Goal: Transaction & Acquisition: Purchase product/service

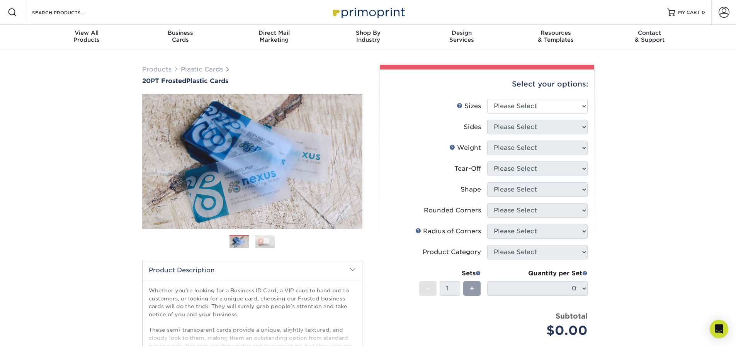
click at [637, 137] on div "Products Plastic Cards 20PT Frosted Plastic Cards Previous Next and" at bounding box center [368, 255] width 736 height 413
click at [557, 109] on select "Please Select 2" x 3.5" 2" x 8" 2.12" x 3.375" 2.5" x 2.5" 4.25" x 6"" at bounding box center [537, 106] width 100 height 15
select select "2.50x2.50"
click at [487, 99] on select "Please Select 2" x 3.5" 2" x 8" 2.12" x 3.375" 2.5" x 2.5" 4.25" x 6"" at bounding box center [537, 106] width 100 height 15
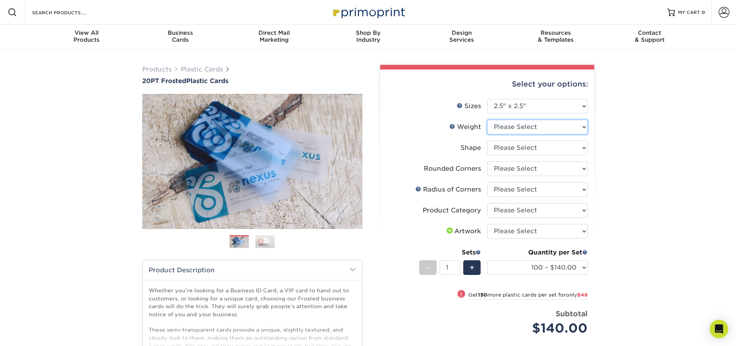
click at [562, 129] on select "Please Select 20PT Frosted Plastic" at bounding box center [537, 127] width 100 height 15
click at [537, 127] on select "Please Select 20PT Frosted Plastic" at bounding box center [537, 127] width 100 height 15
select select "20PT Frosted Plastic"
click at [487, 120] on select "Please Select 20PT Frosted Plastic" at bounding box center [537, 127] width 100 height 15
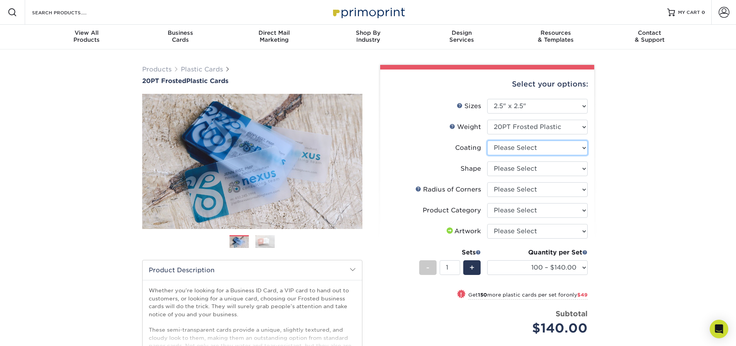
click at [529, 147] on select at bounding box center [537, 148] width 100 height 15
select select "3e7618de-abca-4bda-9f97-8b9129e913d8"
click at [487, 141] on select at bounding box center [537, 148] width 100 height 15
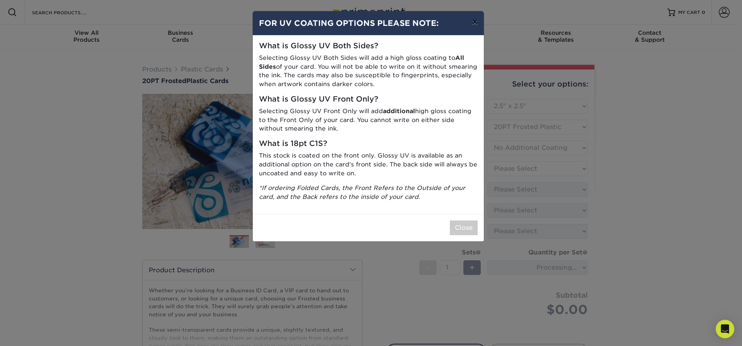
click at [471, 20] on button "×" at bounding box center [475, 22] width 18 height 22
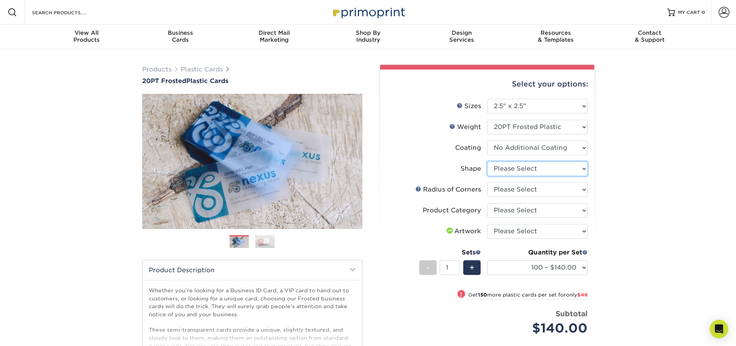
click at [512, 172] on select "Please Select Standard" at bounding box center [537, 169] width 100 height 15
select select "standard"
click at [487, 162] on select "Please Select Standard" at bounding box center [537, 169] width 100 height 15
click at [510, 189] on select "Please Select Rounded 1/8" Rounded 1/4"" at bounding box center [537, 189] width 100 height 15
click at [502, 192] on select "Please Select Rounded 1/8" Rounded 1/4"" at bounding box center [537, 189] width 100 height 15
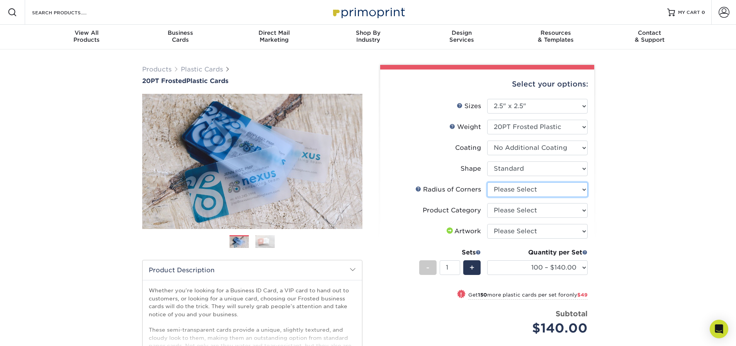
select select "479fbfe7-6a0c-4895-8c9a-81739b7486c9"
click at [487, 182] on select "Please Select Rounded 1/8" Rounded 1/4"" at bounding box center [537, 189] width 100 height 15
click at [510, 212] on select "Please Select Business Cards" at bounding box center [537, 210] width 100 height 15
select select "3b5148f1-0588-4f88-a218-97bcfdce65c1"
click at [487, 203] on select "Please Select Business Cards" at bounding box center [537, 210] width 100 height 15
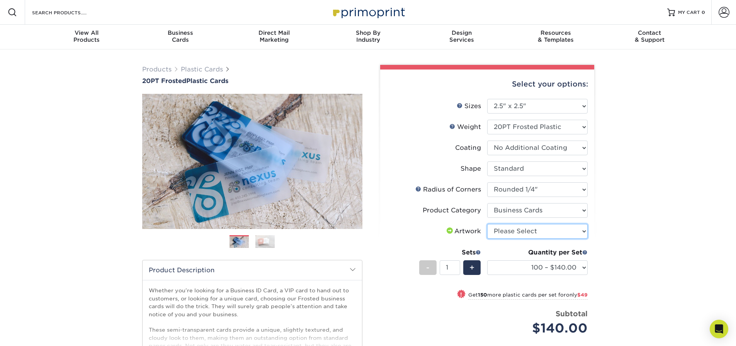
click at [516, 233] on select "Please Select I will upload files I need a design - $100" at bounding box center [537, 231] width 100 height 15
select select "upload"
click at [487, 224] on select "Please Select I will upload files I need a design - $100" at bounding box center [537, 231] width 100 height 15
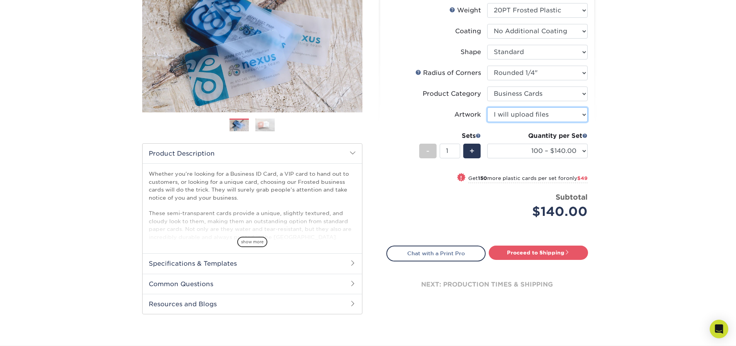
scroll to position [119, 0]
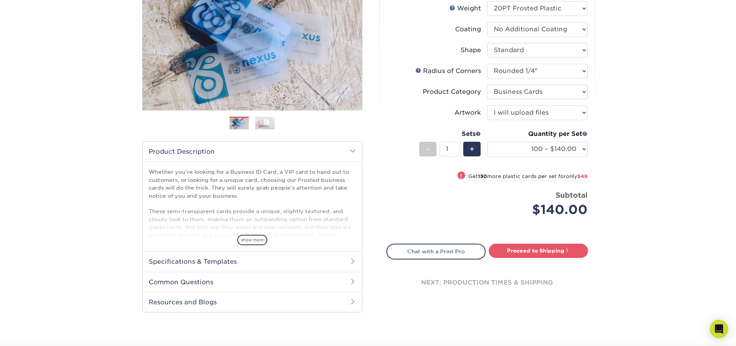
drag, startPoint x: 546, startPoint y: 219, endPoint x: 586, endPoint y: 221, distance: 40.6
click at [563, 221] on li "Price per set $140.00 Subtotal $140.00 This product does not qualify for a disc…" at bounding box center [487, 209] width 189 height 39
click at [626, 207] on div "Products Plastic Cards 20PT Frosted Plastic Cards Previous Next and" at bounding box center [368, 137] width 736 height 413
click at [253, 239] on span "show more" at bounding box center [252, 240] width 30 height 10
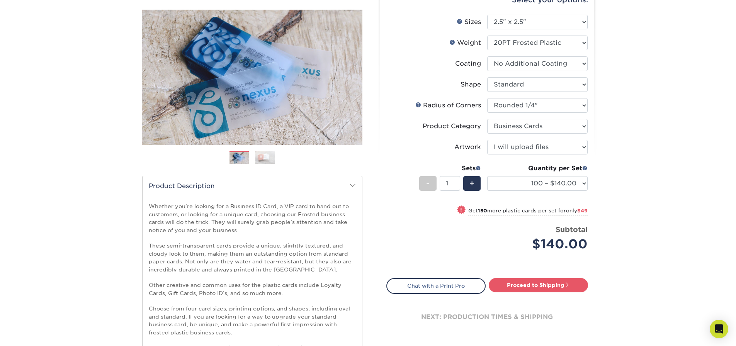
scroll to position [0, 0]
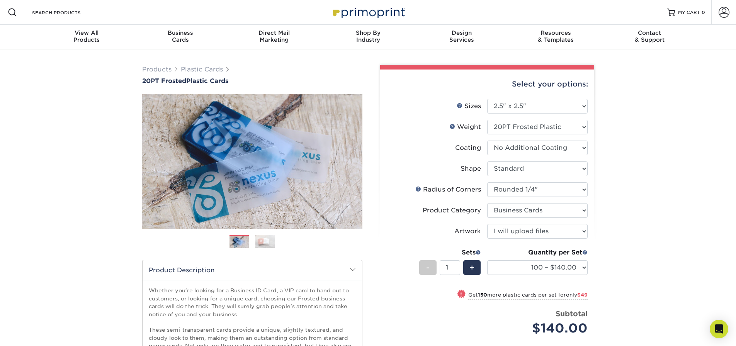
click at [266, 243] on img at bounding box center [264, 242] width 19 height 14
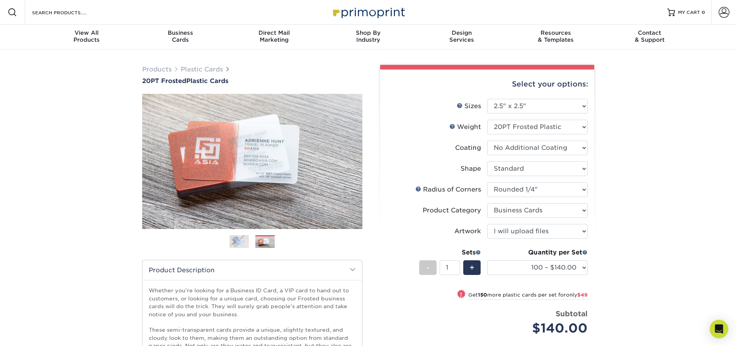
click at [238, 242] on img at bounding box center [239, 242] width 19 height 14
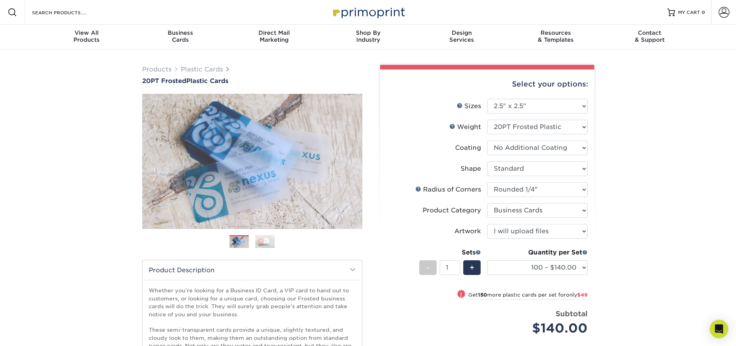
click at [260, 245] on img at bounding box center [264, 242] width 19 height 14
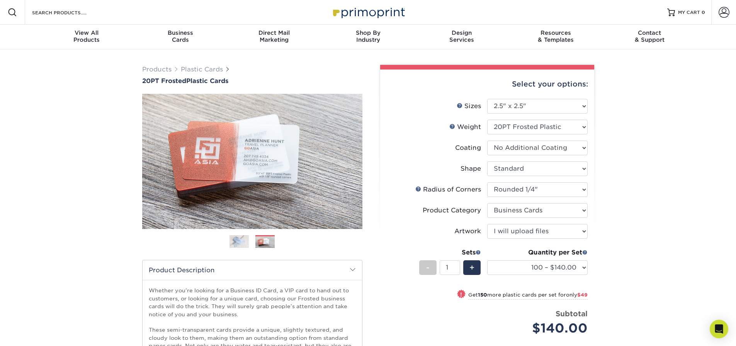
click at [244, 242] on img at bounding box center [239, 242] width 19 height 14
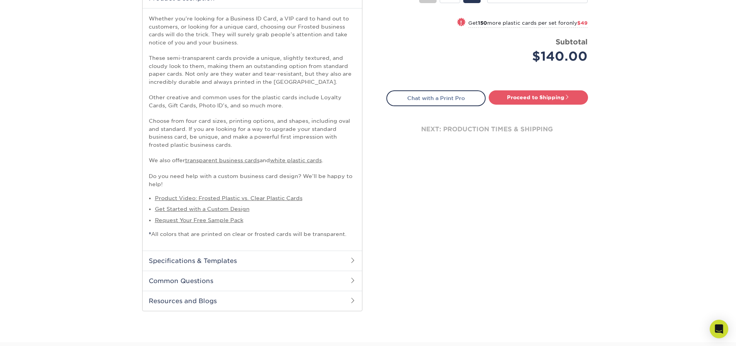
scroll to position [278, 0]
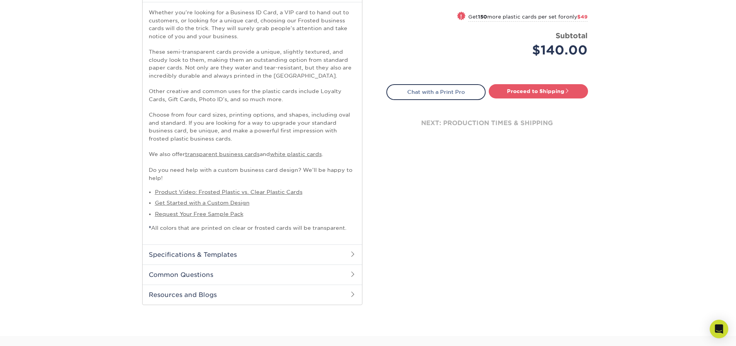
click at [311, 258] on h2 "Specifications & Templates" at bounding box center [252, 255] width 219 height 20
click at [204, 272] on link "See All Sizes" at bounding box center [193, 275] width 32 height 6
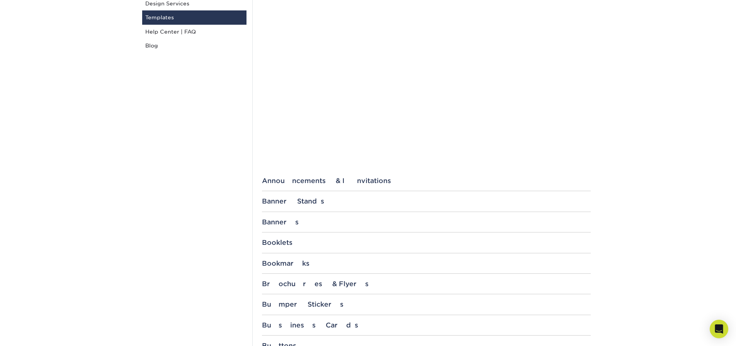
scroll to position [191, 0]
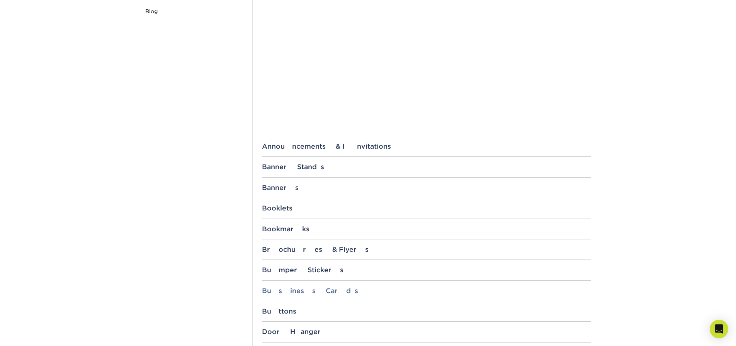
click at [284, 291] on div "Business Cards" at bounding box center [426, 291] width 329 height 8
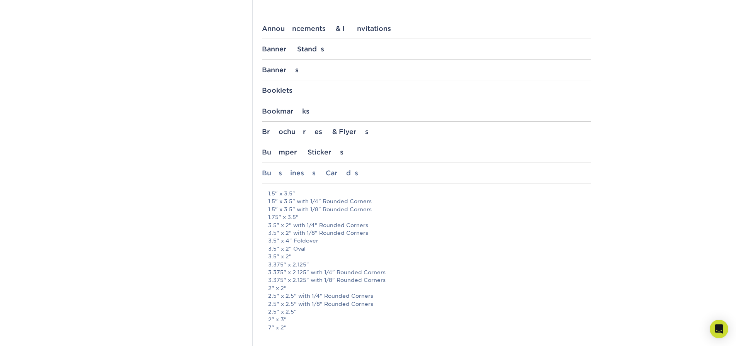
scroll to position [326, 0]
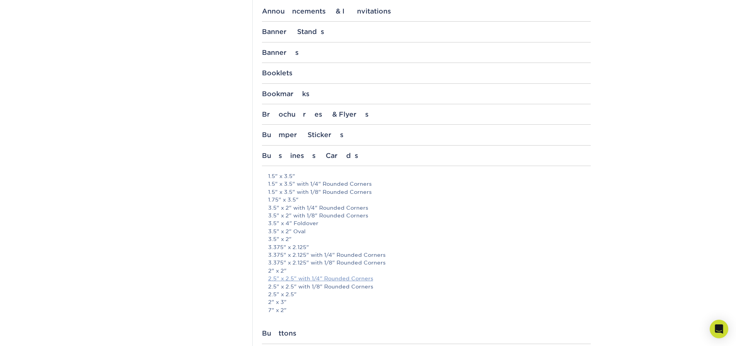
click at [300, 279] on link "2.5" x 2.5" with 1/4" Rounded Corners" at bounding box center [320, 279] width 105 height 6
